Goal: Task Accomplishment & Management: Complete application form

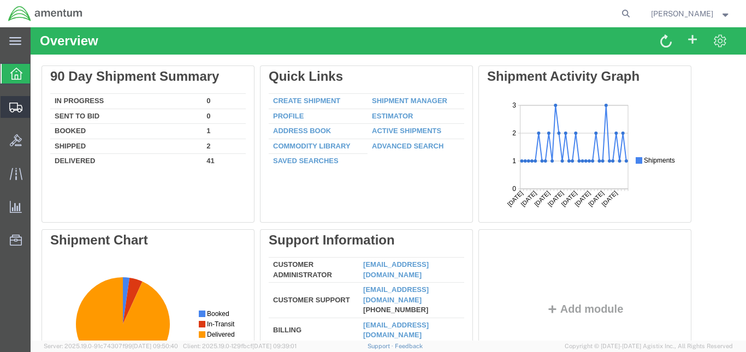
click at [0, 0] on span "Create from Template" at bounding box center [0, 0] width 0 height 0
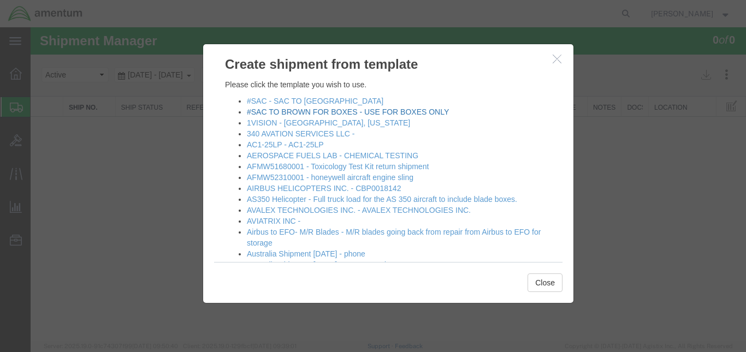
click at [315, 110] on link "#SAC TO BROWN FOR BOXES - USE FOR BOXES ONLY" at bounding box center [348, 112] width 202 height 9
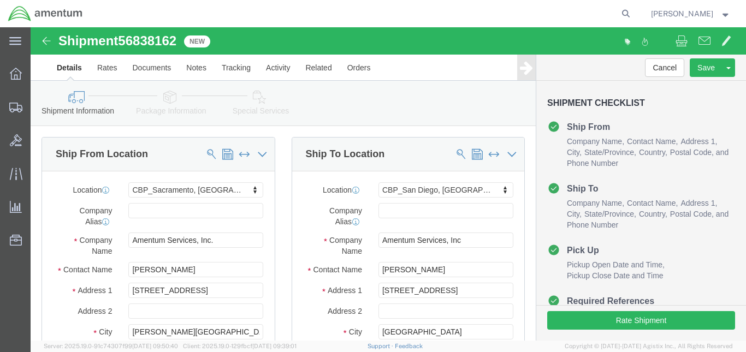
select select "49943"
select select "49947"
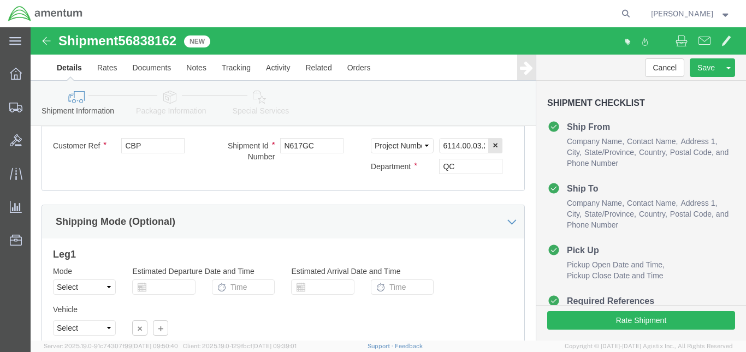
scroll to position [569, 0]
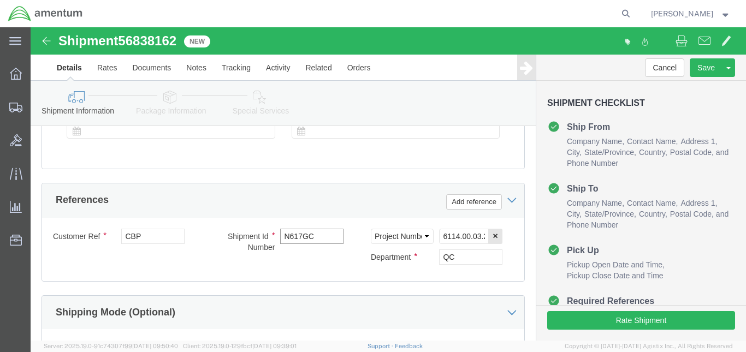
click input "N617GC"
type input "N753AM"
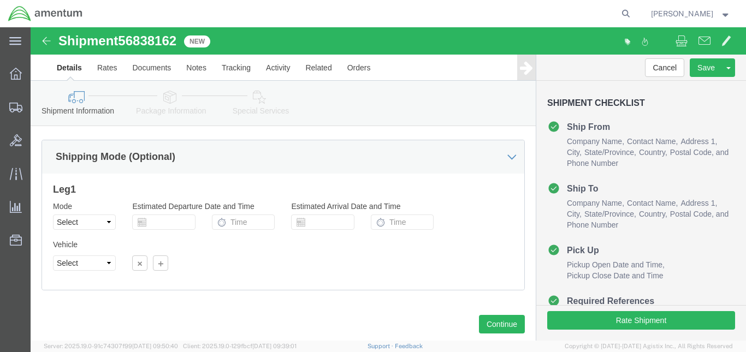
scroll to position [751, 0]
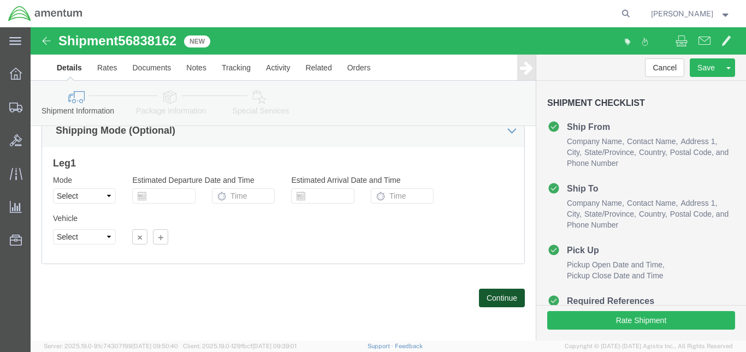
click button "Continue"
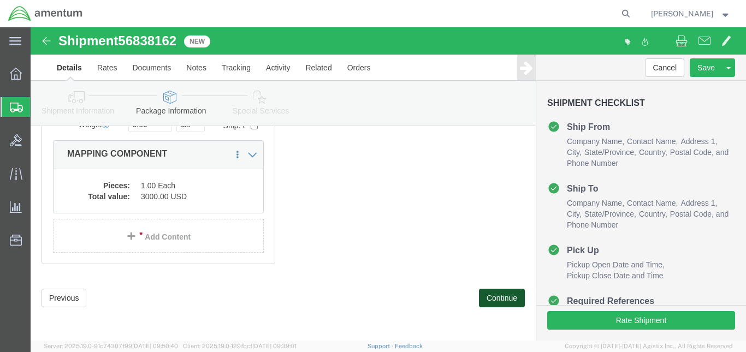
scroll to position [111, 0]
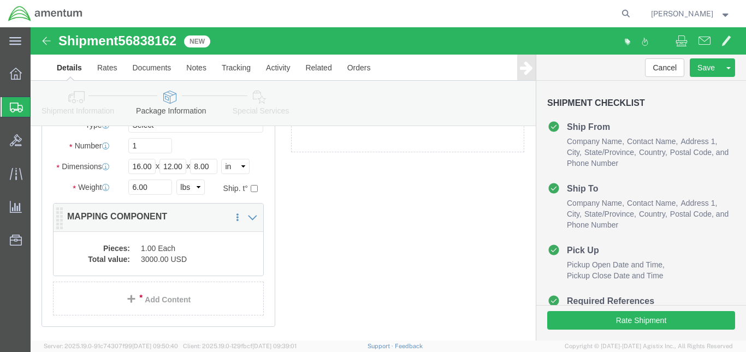
click p "MAPPING COMPONENT"
click dd "1.00 Each"
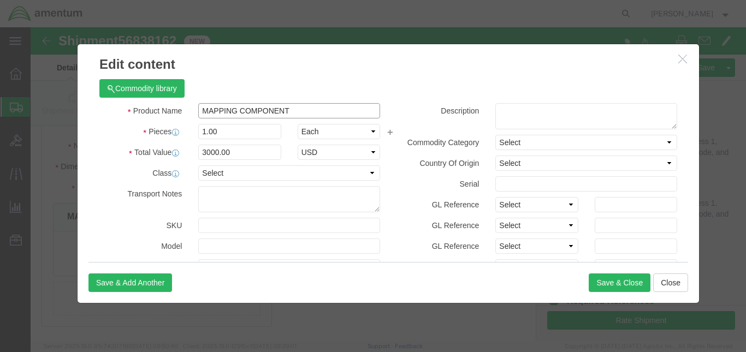
click input "MAPPING COMPONENT"
type input "M"
type input "AIRCRAFT LIGHT ASSEMBLY"
click button "Save & Close"
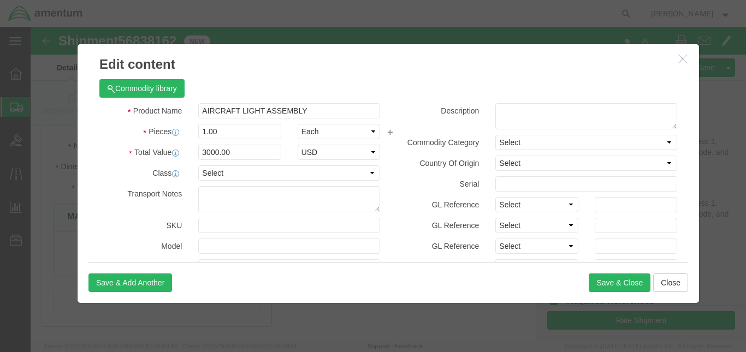
click div
click button "Save & Close"
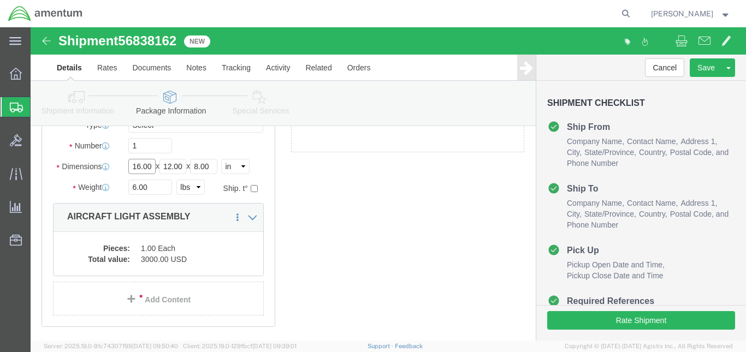
click input "16.00"
type input "12.00"
click input "8.00"
type input "12.00"
click input "6.00"
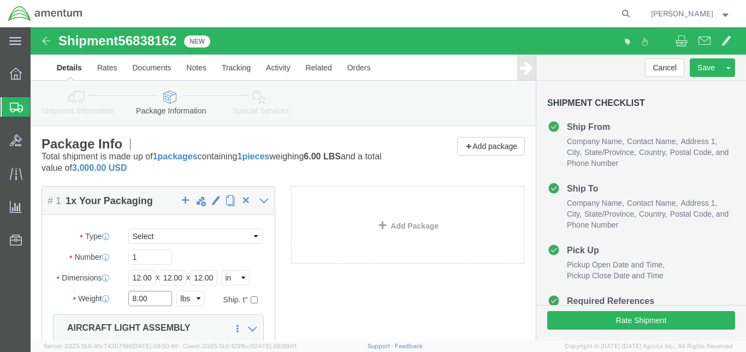
scroll to position [182, 0]
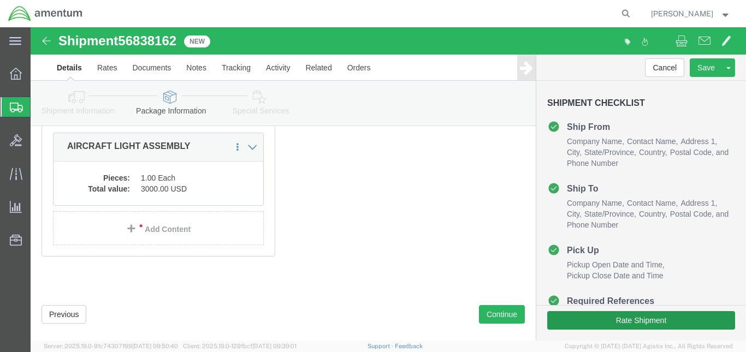
type input "8.00"
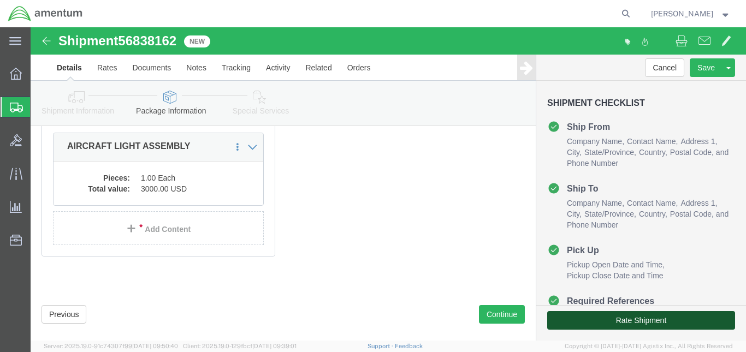
click button "Rate Shipment"
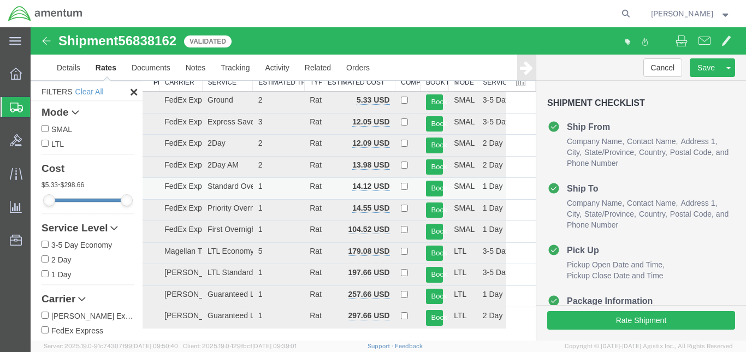
scroll to position [0, 0]
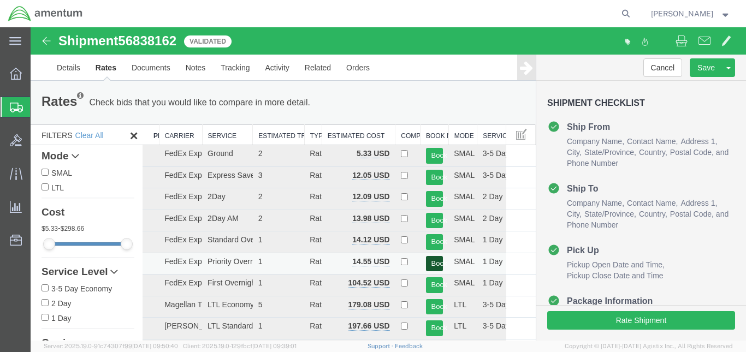
click at [430, 264] on button "Book" at bounding box center [434, 264] width 17 height 16
